Goal: Find specific page/section: Locate item on page

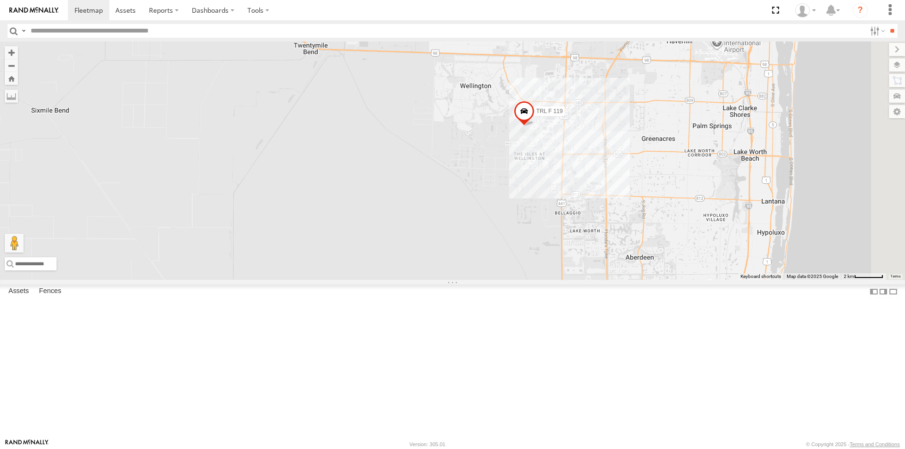
drag, startPoint x: 694, startPoint y: 224, endPoint x: 498, endPoint y: 277, distance: 202.8
click at [498, 277] on div "015910000671878 1103-5 703-1 TRL FL 179 602 TRL FL 157 015910000707169 703-3 TR…" at bounding box center [452, 160] width 905 height 239
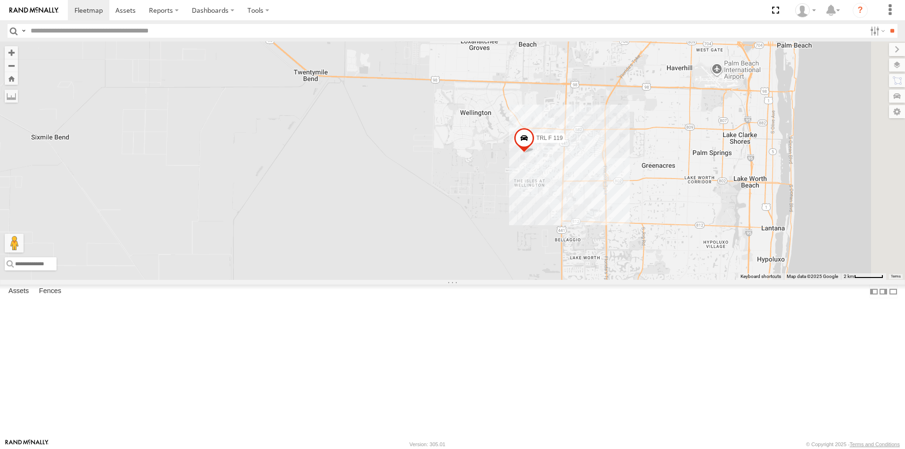
click at [535, 153] on span at bounding box center [524, 140] width 21 height 25
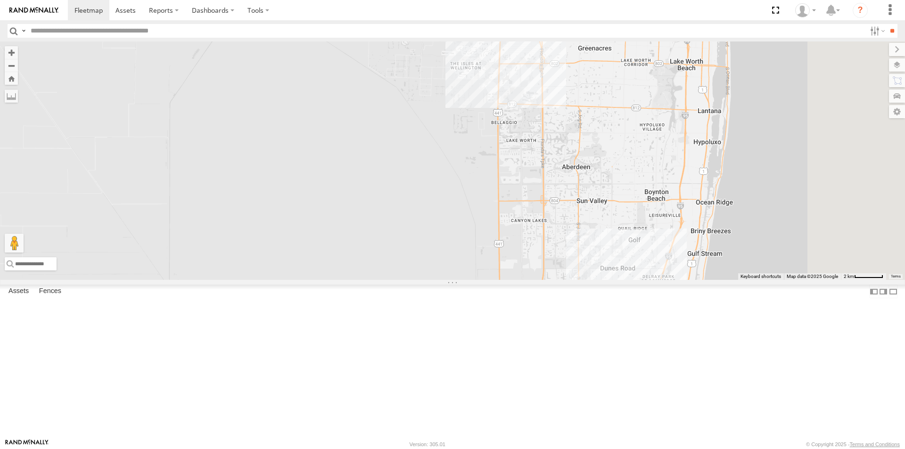
drag, startPoint x: 697, startPoint y: 319, endPoint x: 622, endPoint y: 180, distance: 157.8
click at [627, 190] on div "015910000671878 1103-5 703-1 TRL FL 179 602 TRL FL 157 015910000707169 703-3 TR…" at bounding box center [452, 160] width 905 height 239
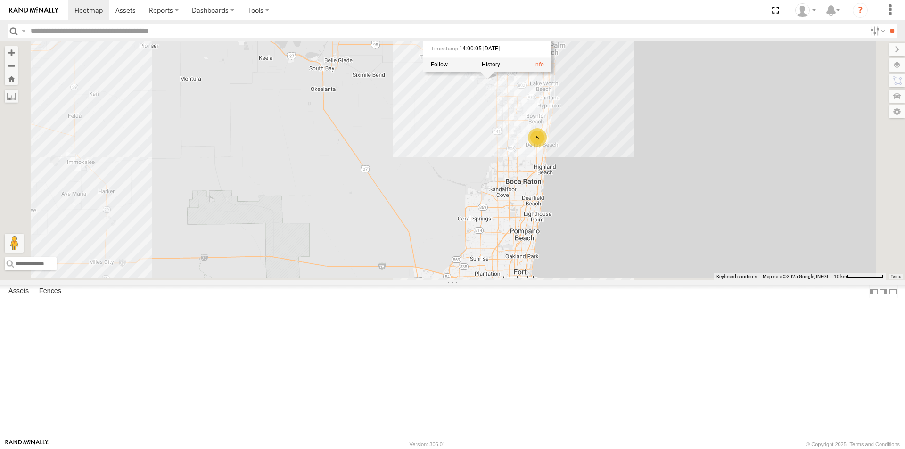
drag, startPoint x: 670, startPoint y: 409, endPoint x: 635, endPoint y: 238, distance: 174.6
click at [637, 246] on div "015910000671878 1103-5 703-1 TRL FL 179 602 TRL FL 157 015910000707169 703-3 TR…" at bounding box center [452, 160] width 905 height 239
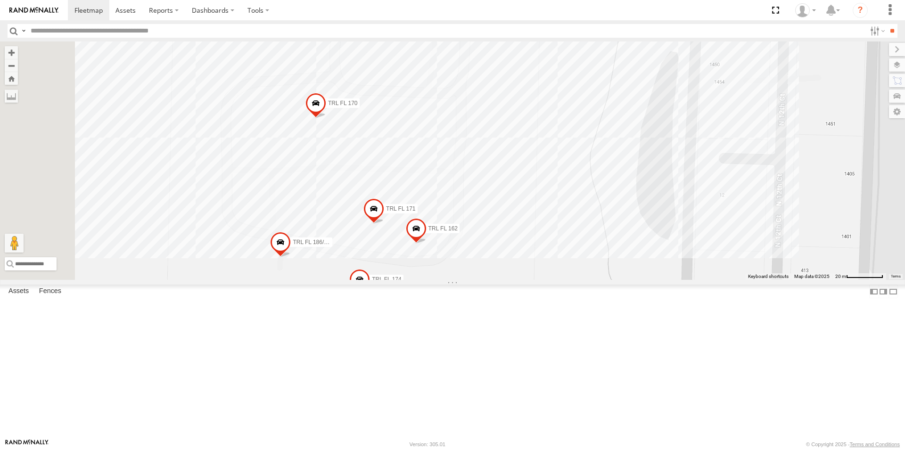
drag, startPoint x: 560, startPoint y: 302, endPoint x: 596, endPoint y: 128, distance: 177.2
click at [596, 128] on div "015910000671878 1103-5 703-1 TRL FL 179 602 TRL FL 157 015910000707169 703-3 TR…" at bounding box center [452, 160] width 905 height 239
